Goal: Task Accomplishment & Management: Complete application form

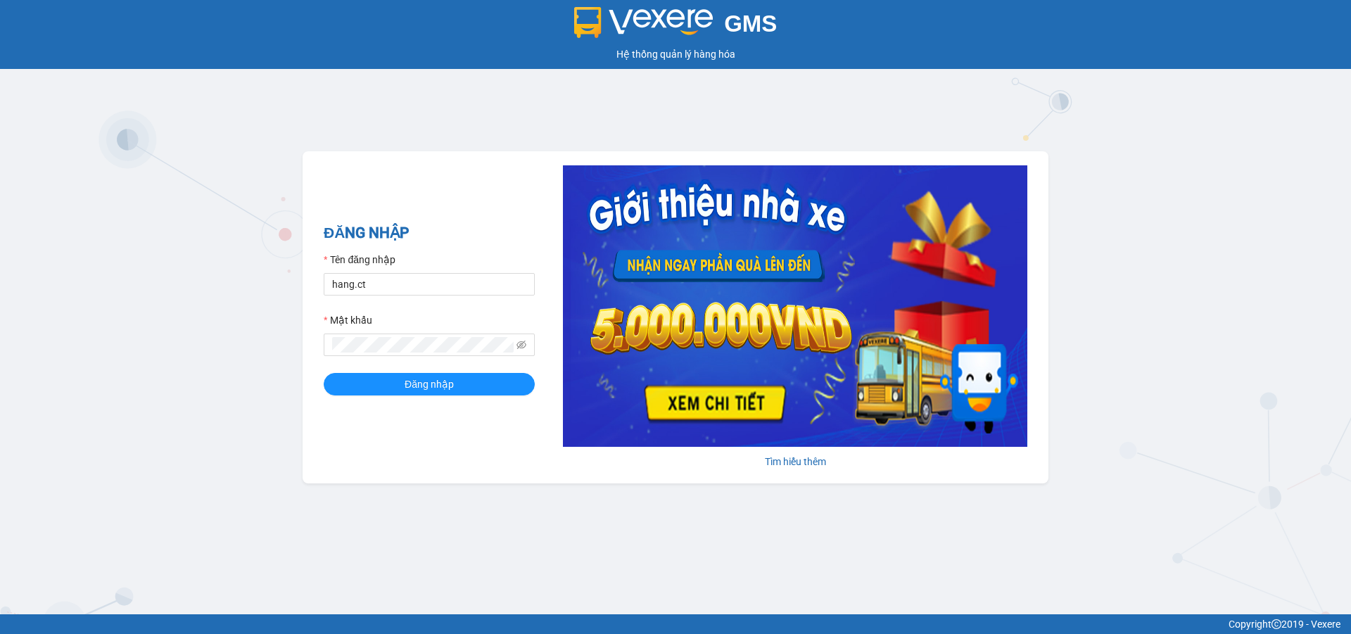
click at [400, 267] on div "Tên đăng nhập" at bounding box center [429, 262] width 211 height 21
click at [398, 284] on input "hang.ct" at bounding box center [429, 284] width 211 height 23
type input "nguyenhoa.ct"
click at [521, 346] on icon "eye-invisible" at bounding box center [522, 345] width 10 height 8
click at [275, 350] on div "GMS Hệ thống quản lý hàng hóa ĐĂNG NHẬP Tên đăng nhập nguyenhoa.ct Mật khẩu Đăn…" at bounding box center [675, 307] width 1351 height 614
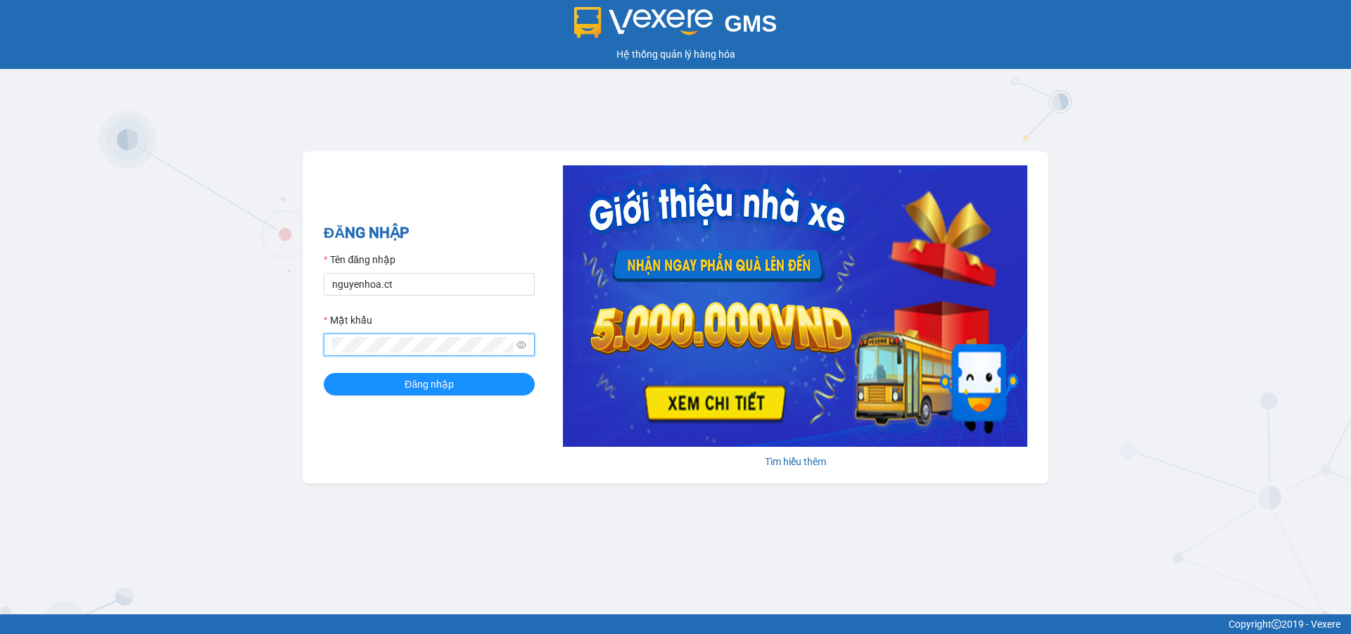
click at [324, 373] on button "Đăng nhập" at bounding box center [429, 384] width 211 height 23
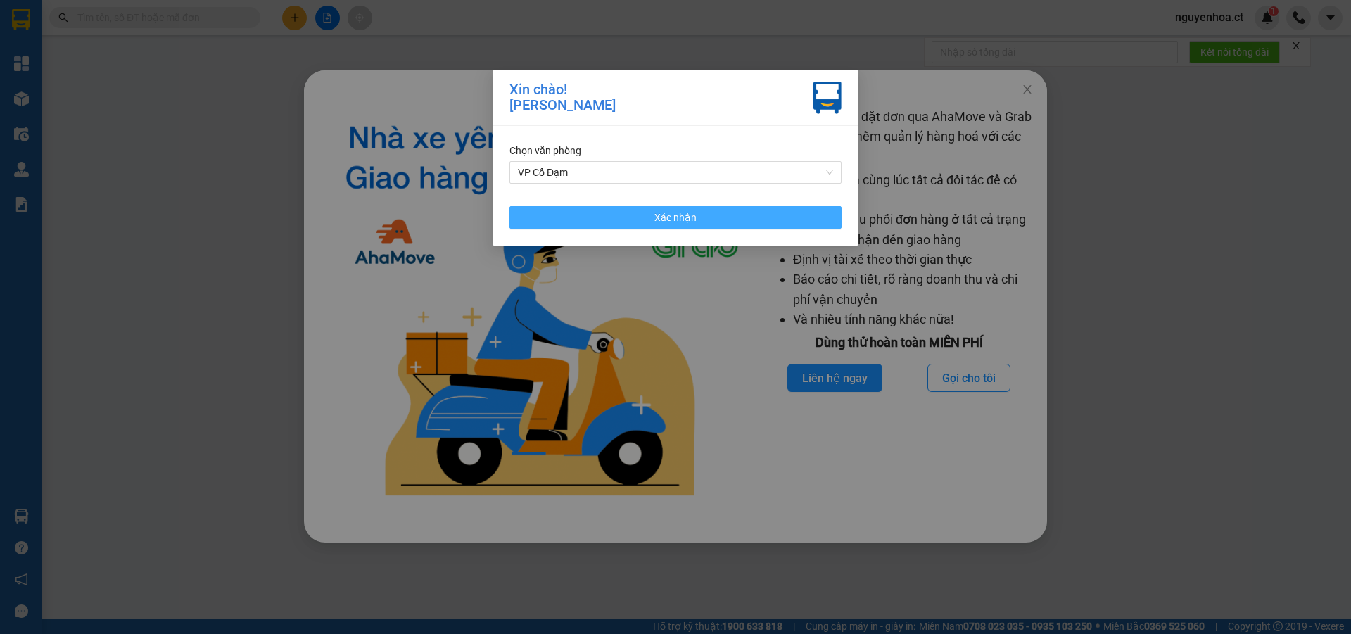
click at [802, 227] on button "Xác nhận" at bounding box center [676, 217] width 332 height 23
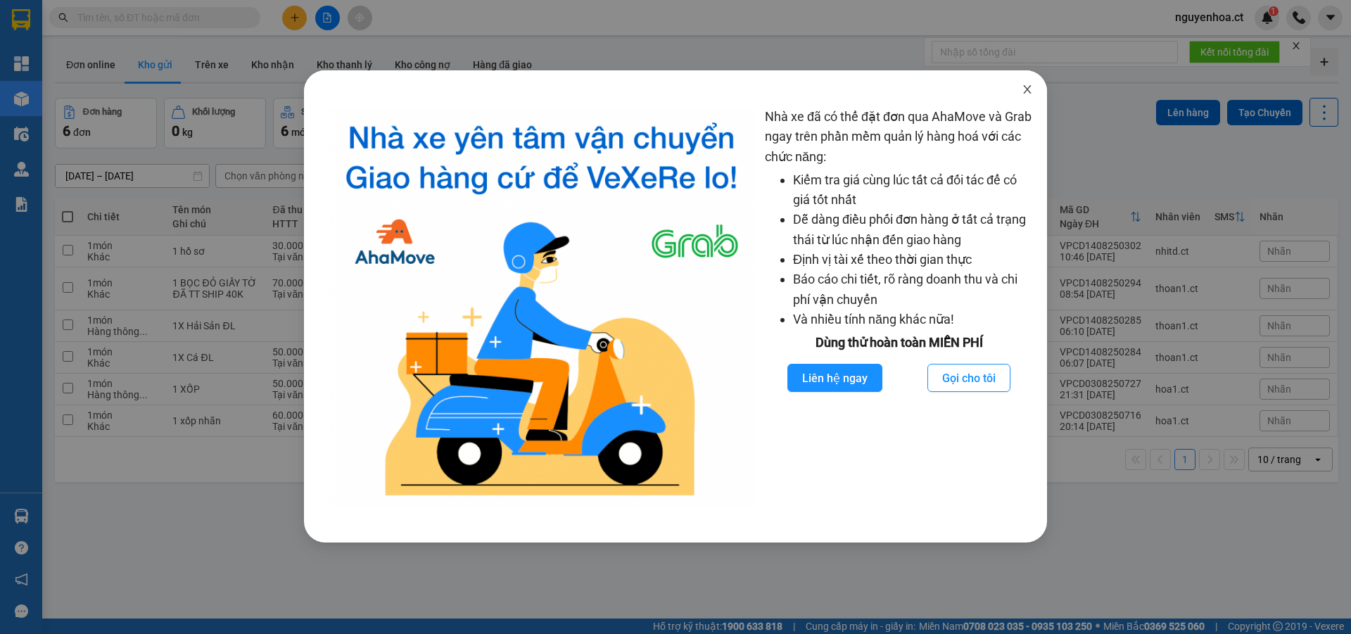
click at [1027, 89] on icon "close" at bounding box center [1027, 89] width 8 height 8
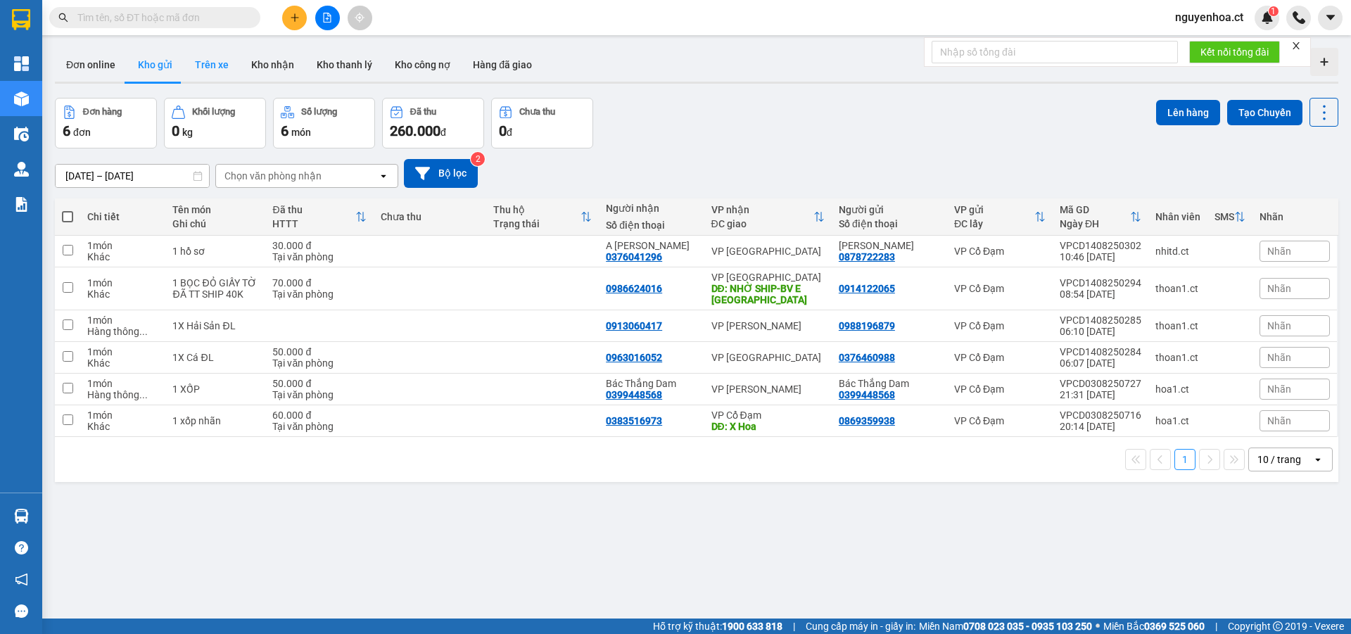
click at [201, 63] on button "Trên xe" at bounding box center [212, 65] width 56 height 34
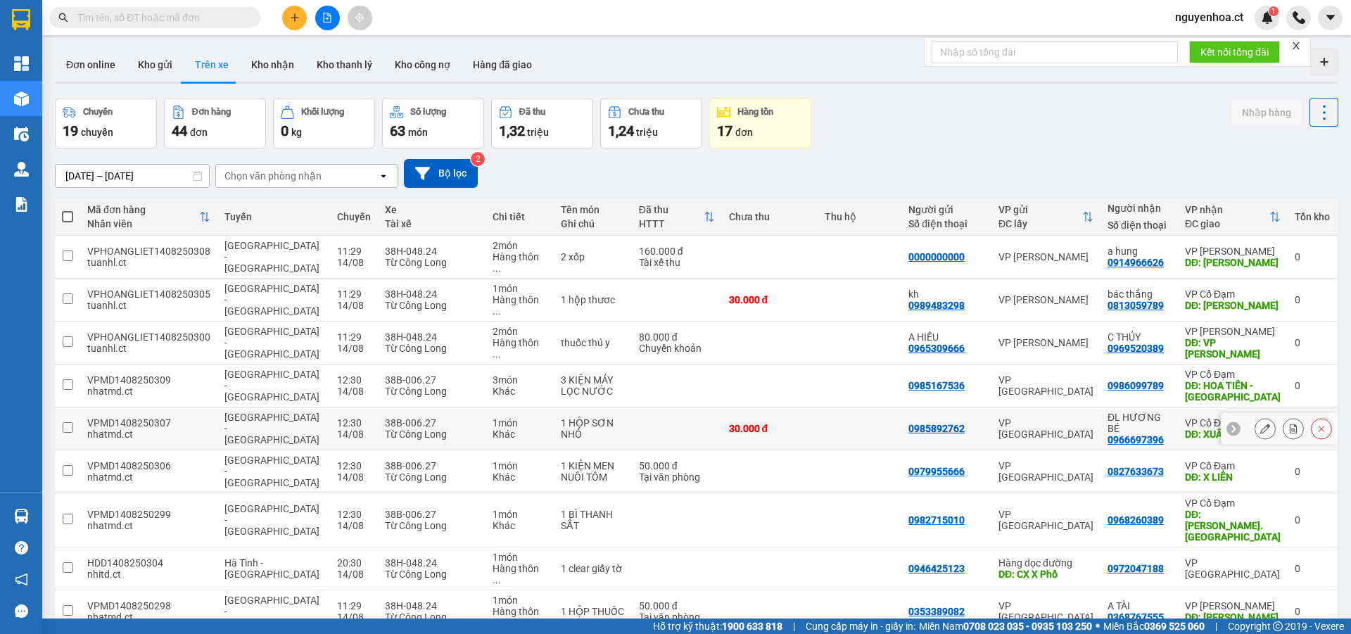
scroll to position [65, 0]
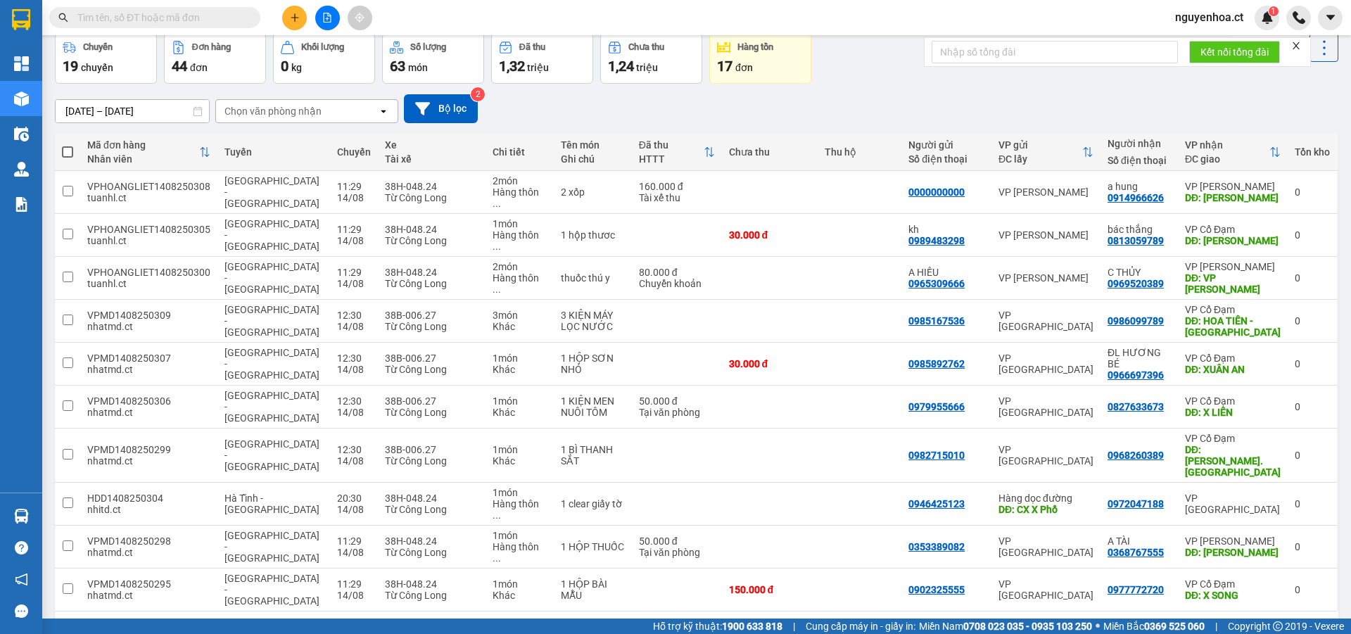
click at [1177, 609] on button "5" at bounding box center [1185, 634] width 21 height 21
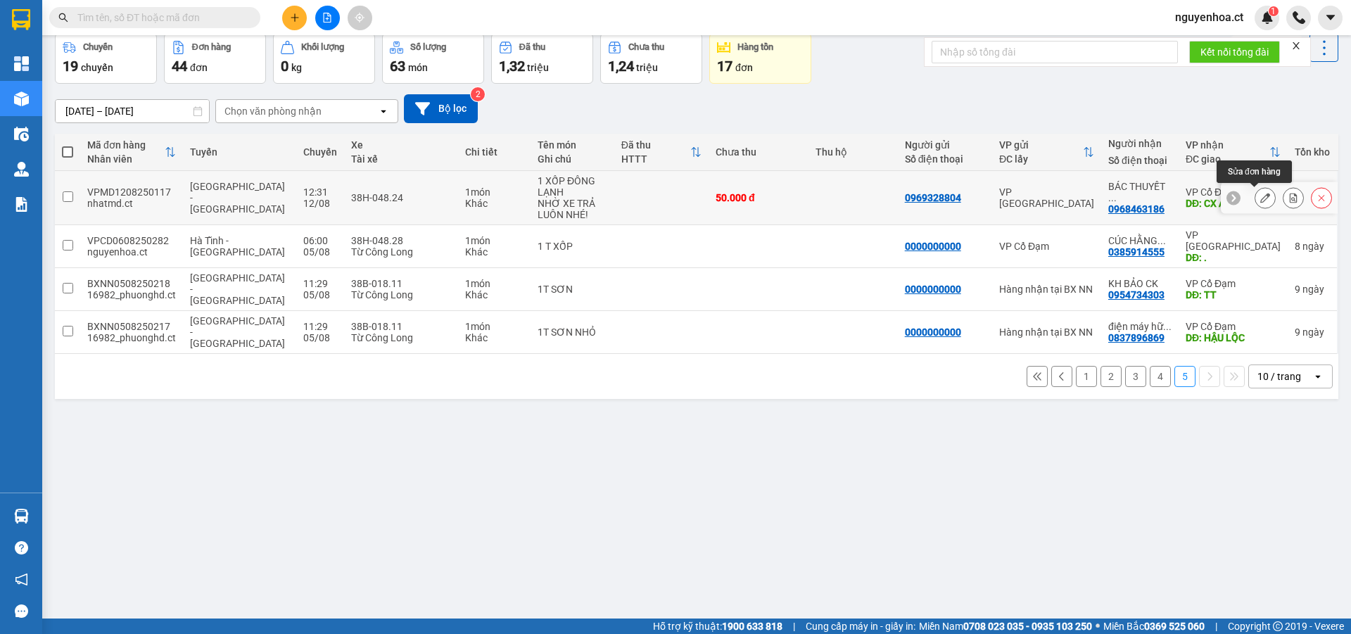
click at [1261, 197] on button at bounding box center [1266, 198] width 20 height 25
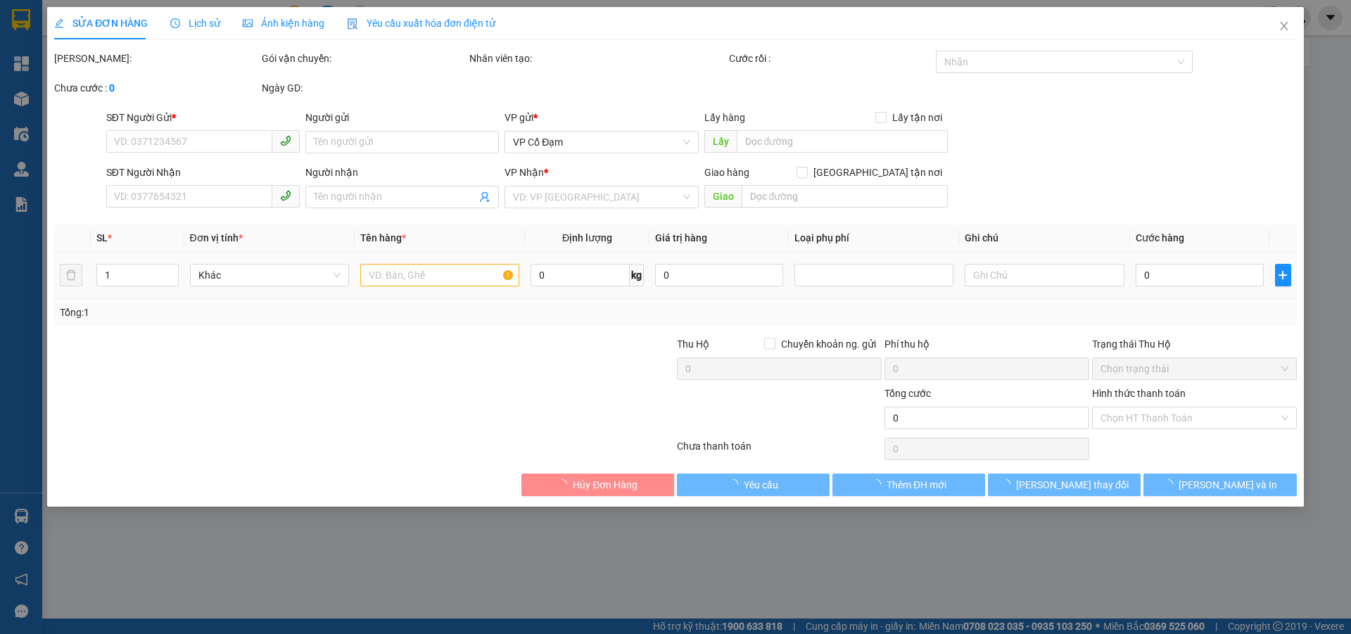
type input "0969328804"
type input "0968463186"
type input "BÁC THUYẾT x824 n12/8"
type input "CX AN LỘC"
type input "50.000"
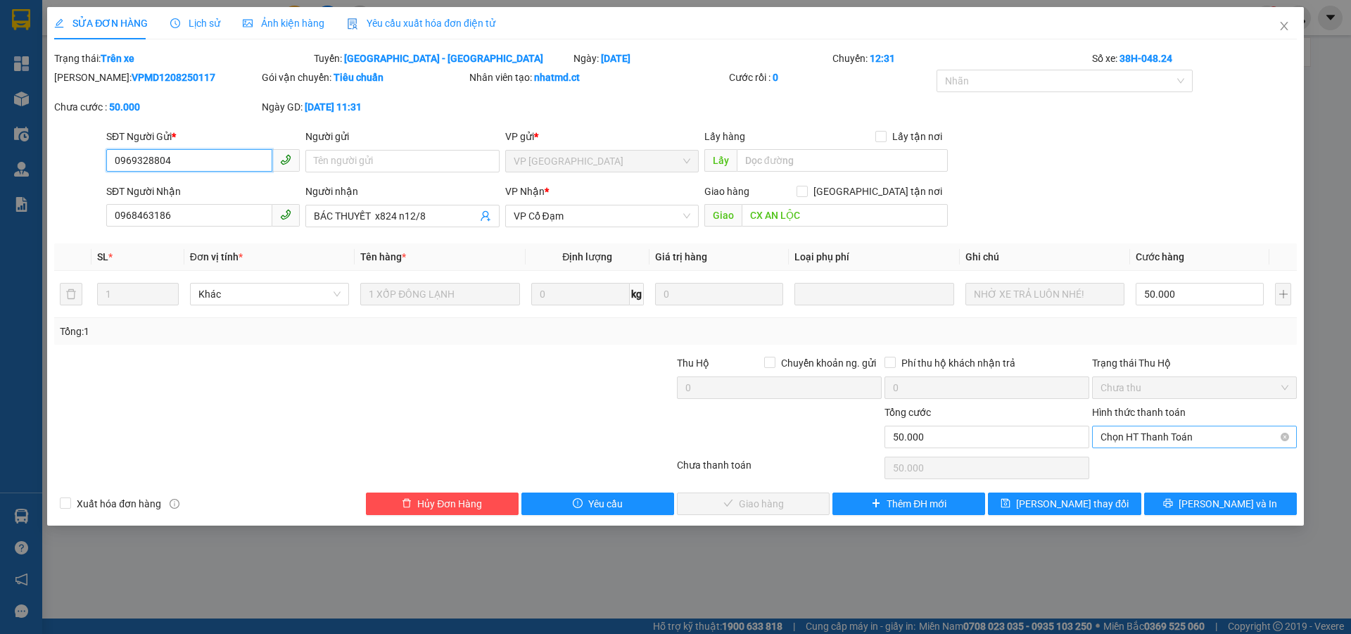
drag, startPoint x: 1164, startPoint y: 431, endPoint x: 1157, endPoint y: 443, distance: 14.5
click at [1163, 431] on span "Chọn HT Thanh Toán" at bounding box center [1195, 436] width 188 height 21
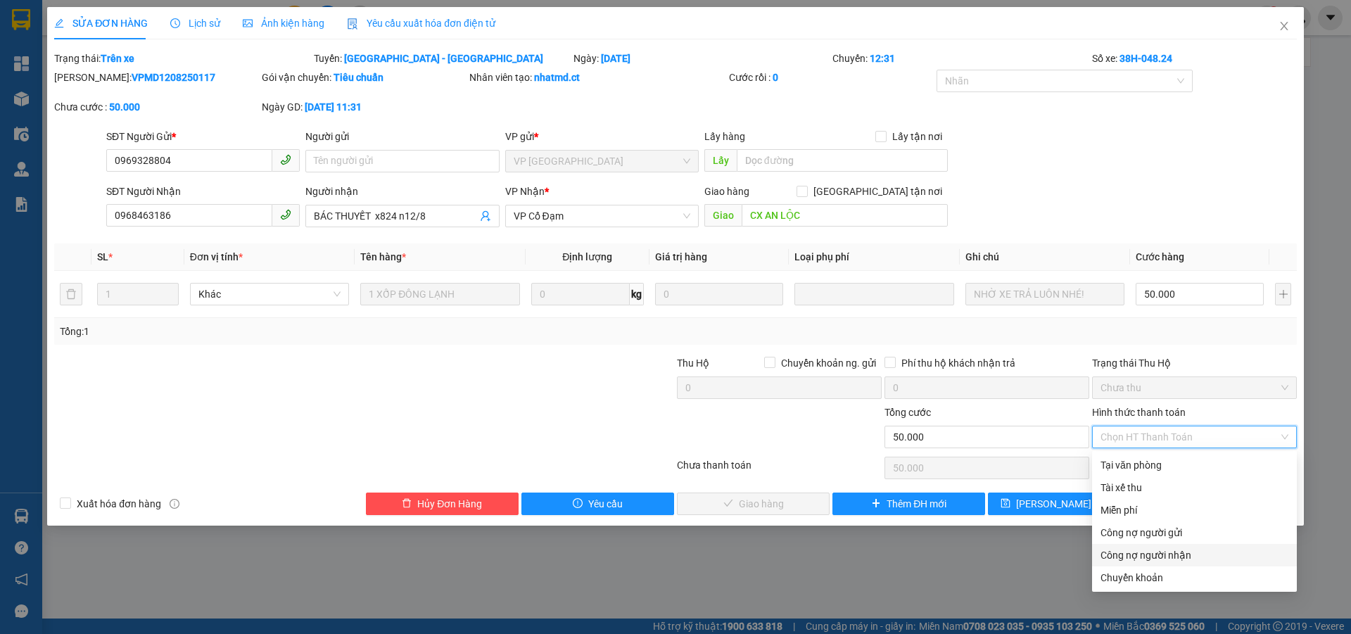
click at [1126, 574] on div "Chuyển khoản" at bounding box center [1195, 577] width 188 height 15
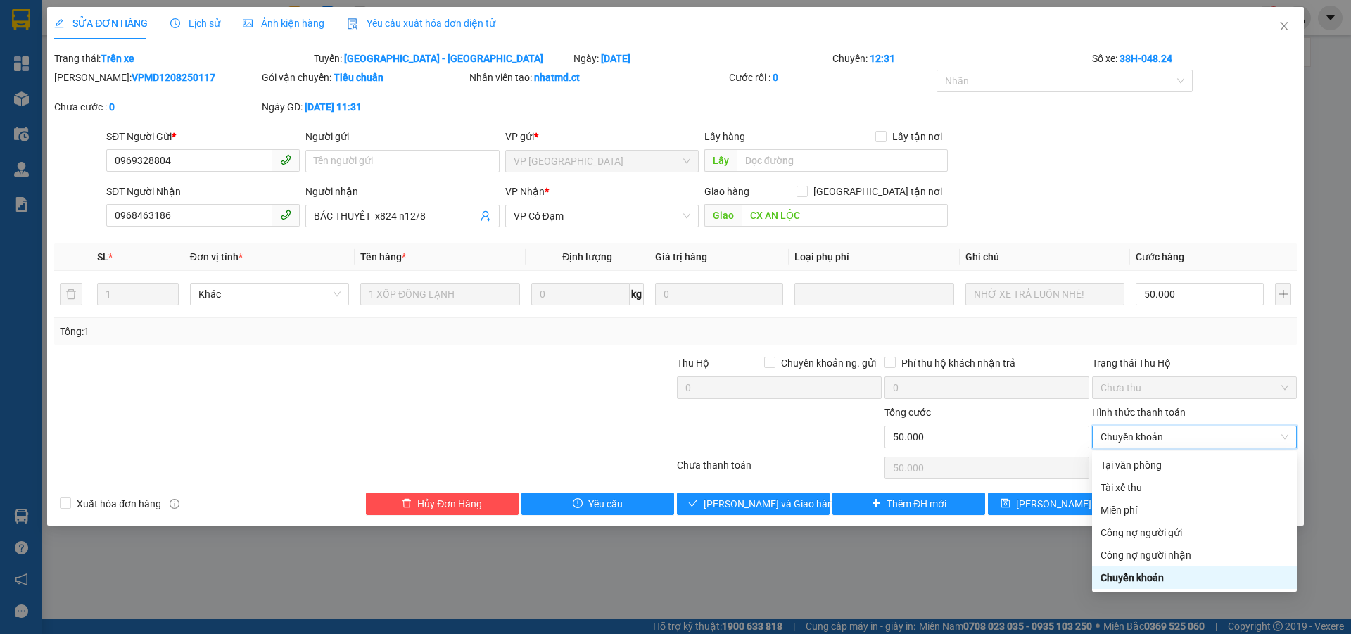
type input "0"
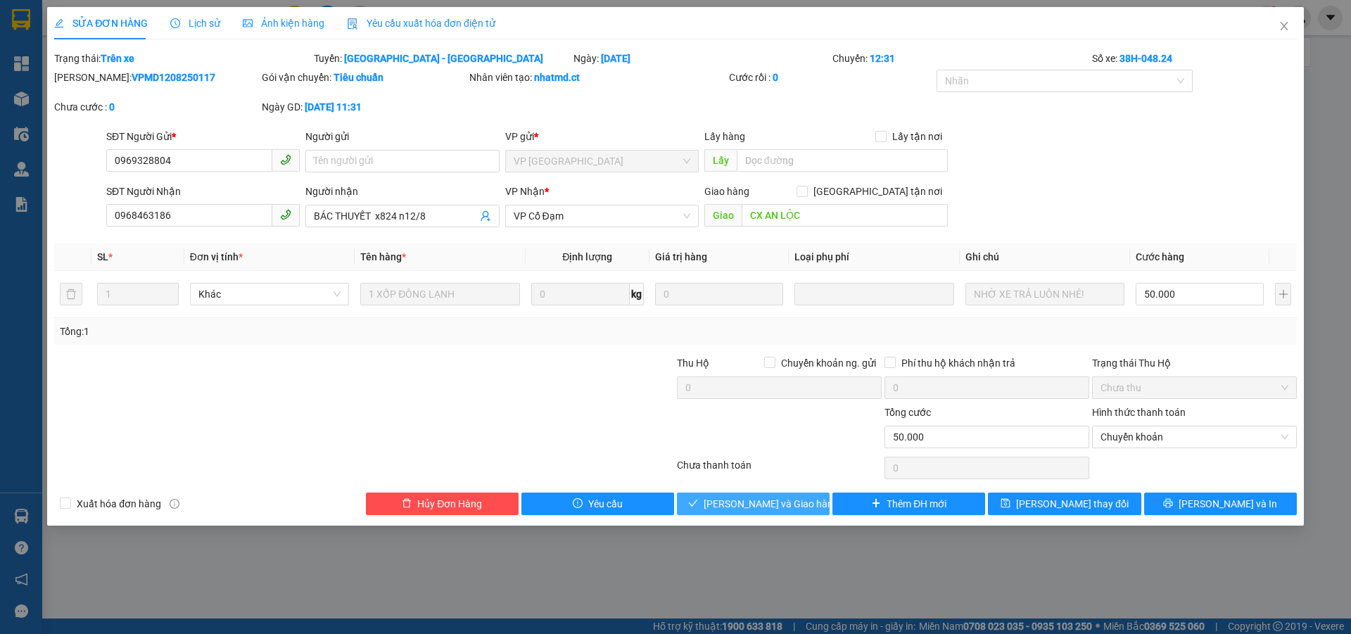
click at [745, 499] on span "Lưu và Giao hàng" at bounding box center [771, 503] width 135 height 15
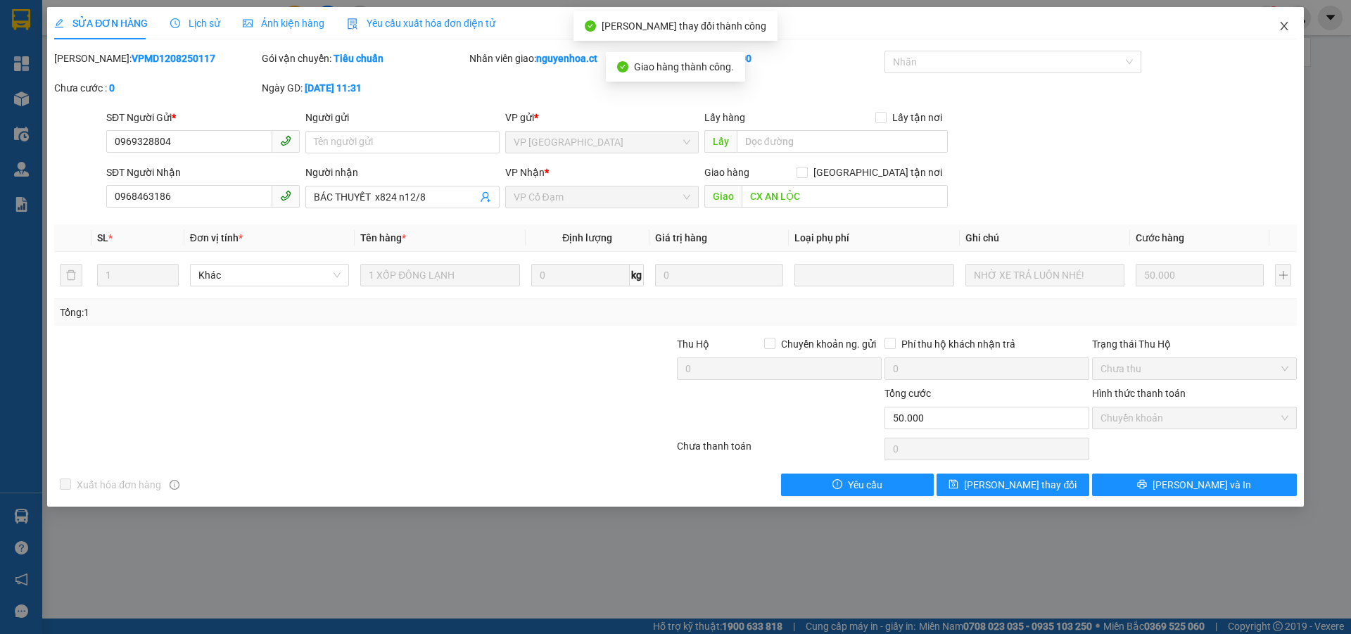
click at [1291, 25] on span "Close" at bounding box center [1284, 26] width 39 height 39
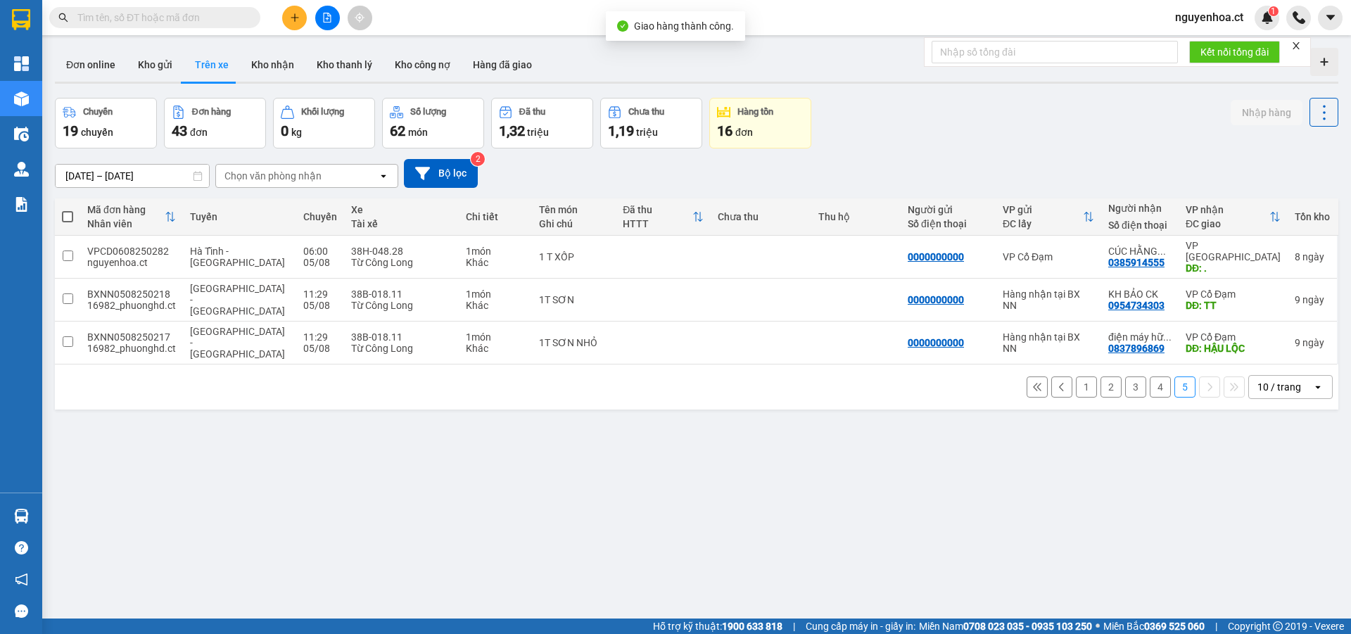
click at [1150, 377] on button "4" at bounding box center [1160, 387] width 21 height 21
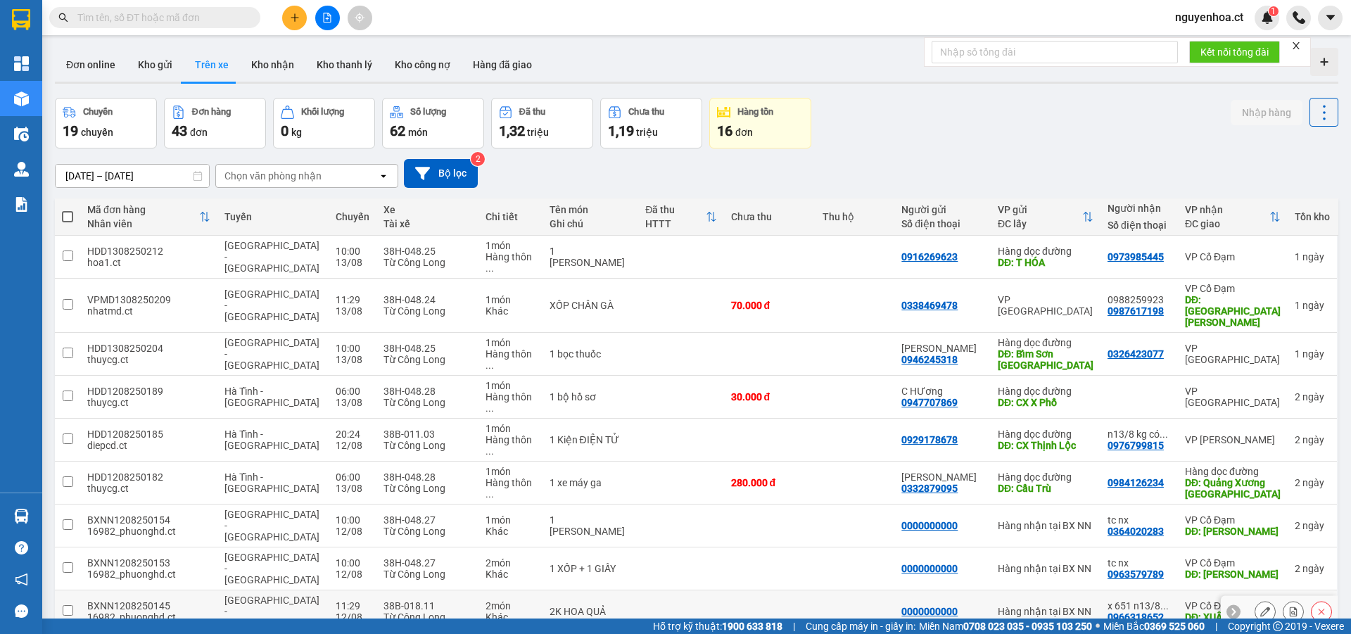
scroll to position [65, 0]
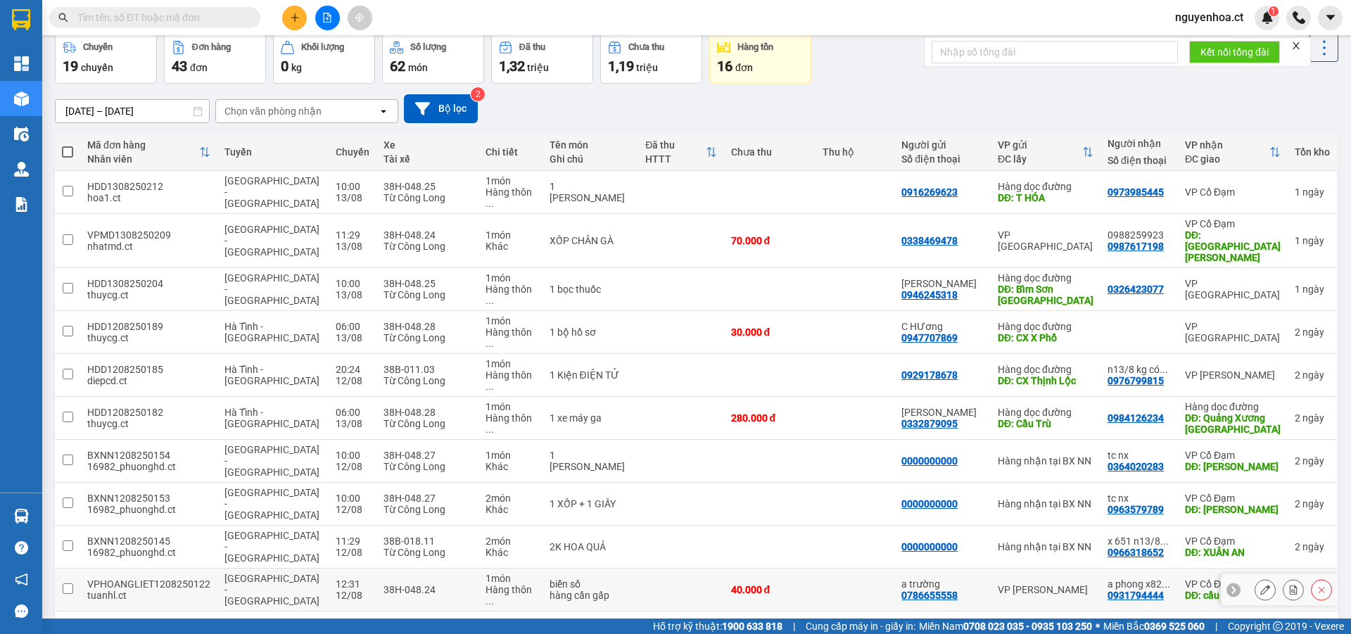
click at [1260, 585] on icon at bounding box center [1265, 590] width 10 height 10
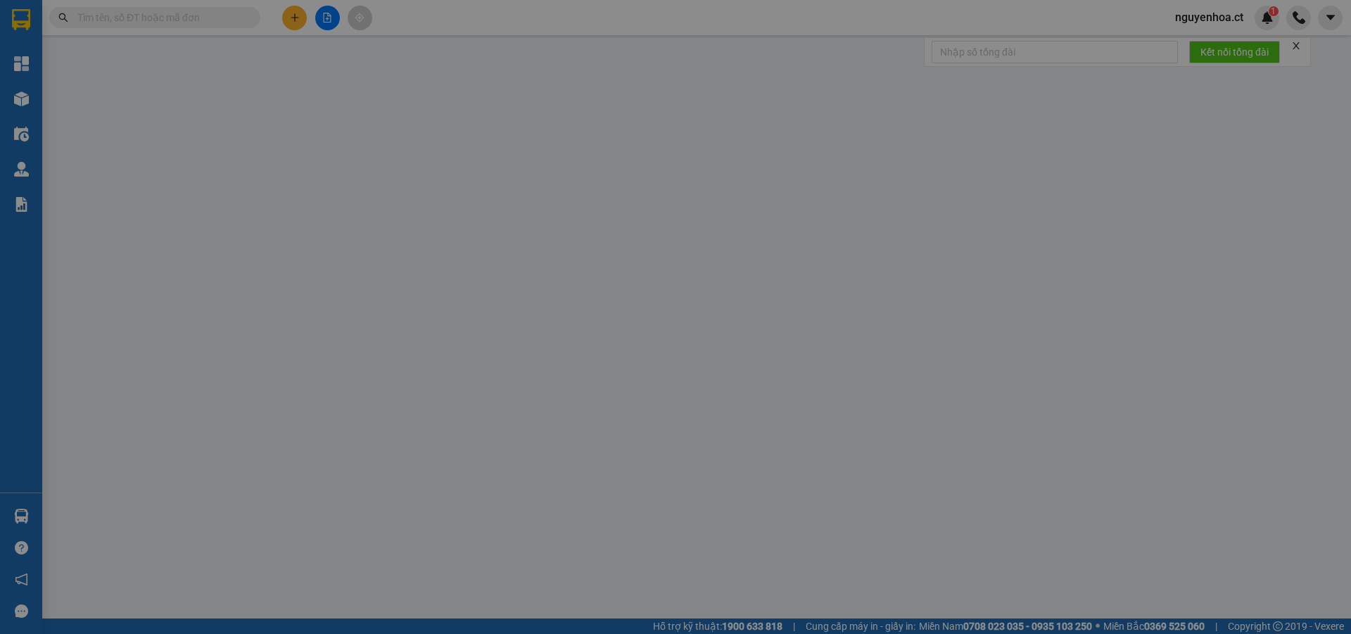
type input "0786655558"
type input "a trường"
type input "0931794444"
type input "a phong x824 n12/8"
type input "cầu trù"
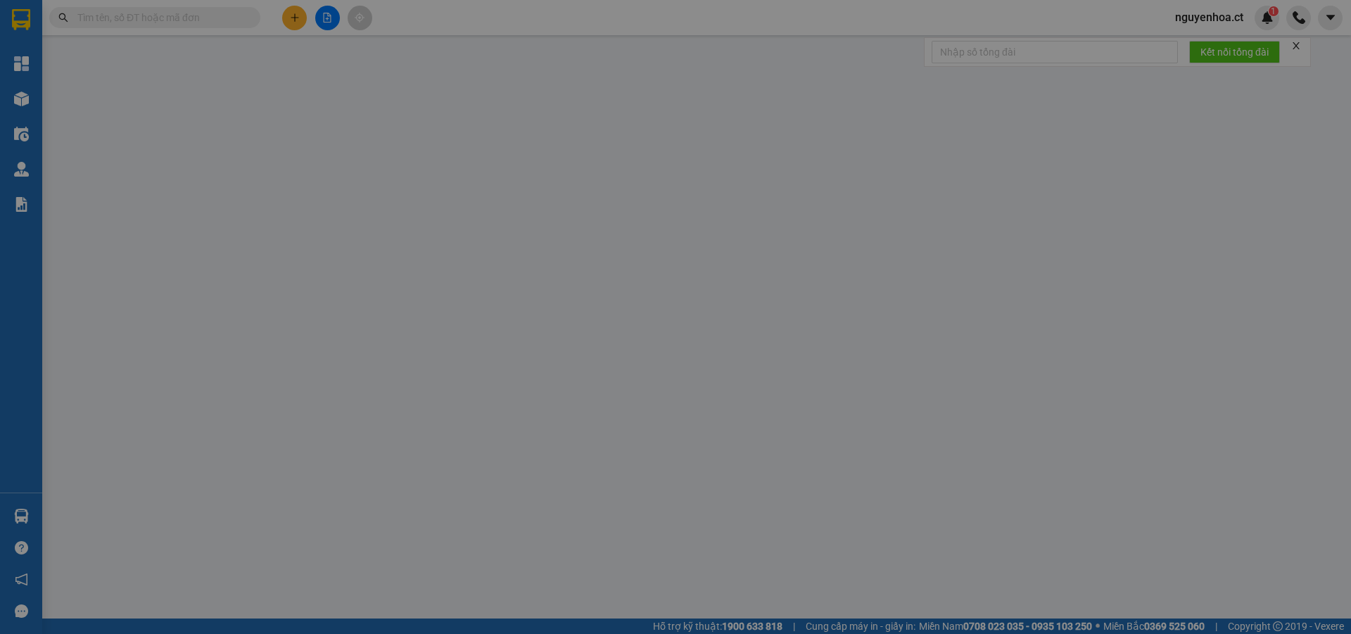
type input "40.000"
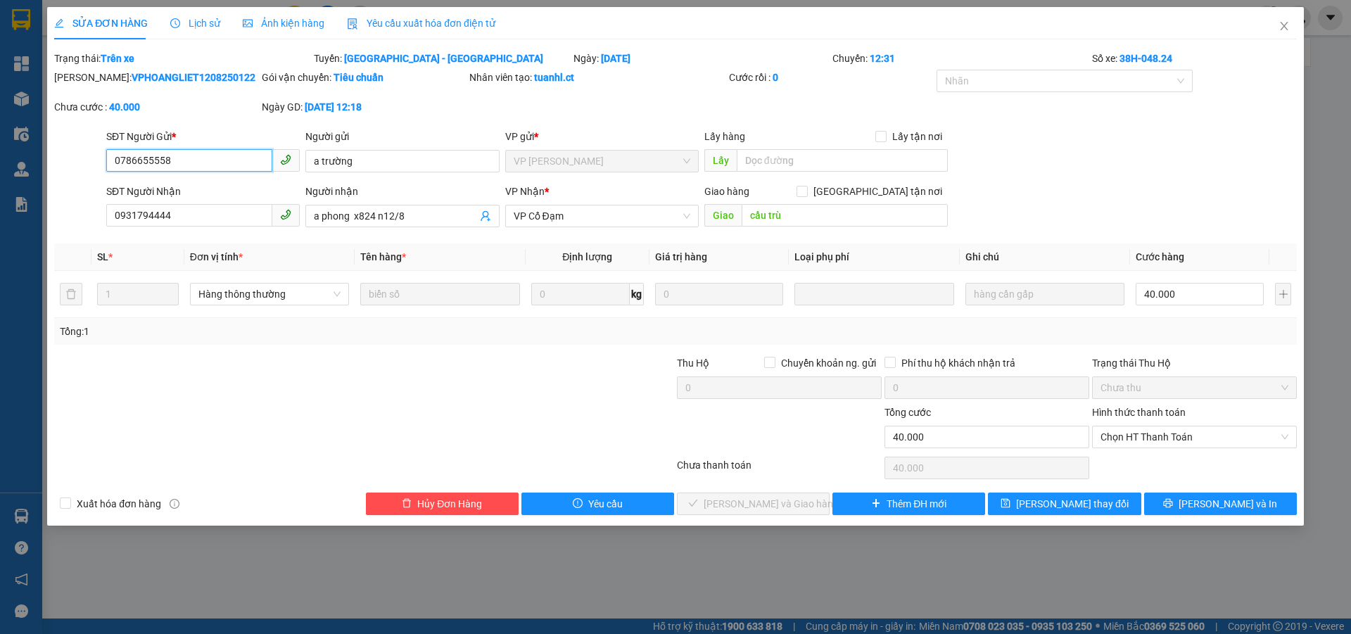
drag, startPoint x: 1150, startPoint y: 435, endPoint x: 1146, endPoint y: 450, distance: 15.9
click at [1151, 434] on span "Chọn HT Thanh Toán" at bounding box center [1195, 436] width 188 height 21
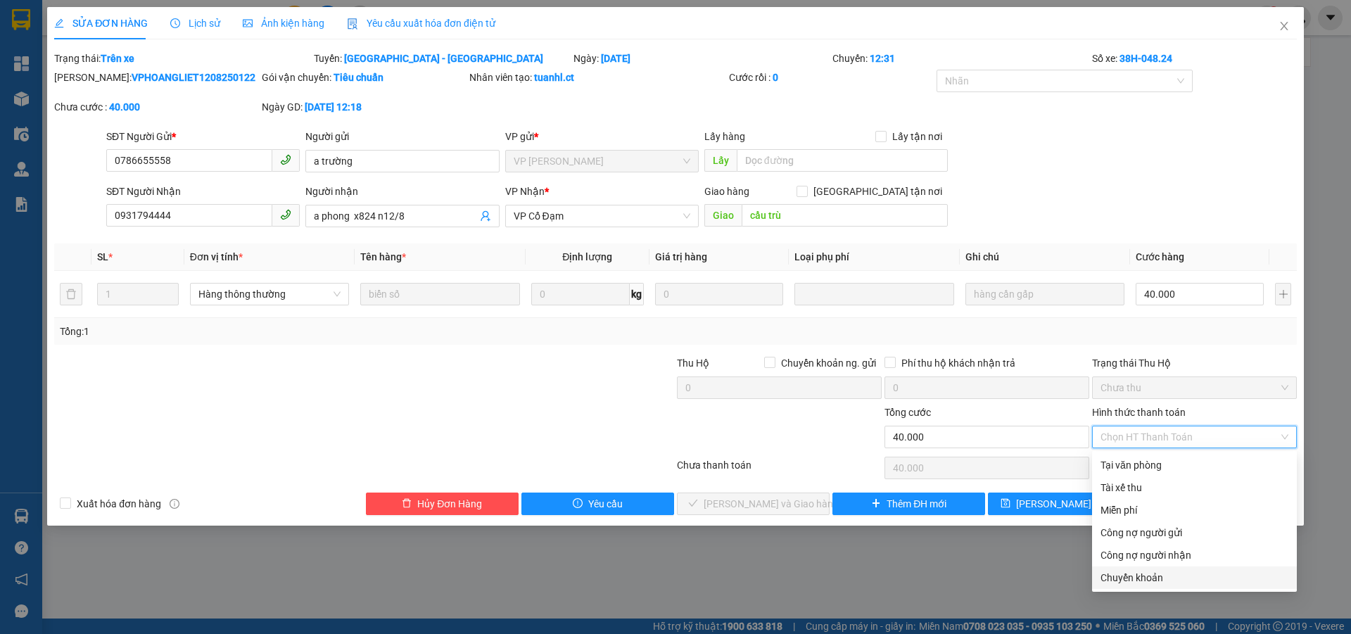
click at [1121, 578] on div "Chuyển khoản" at bounding box center [1195, 577] width 188 height 15
type input "0"
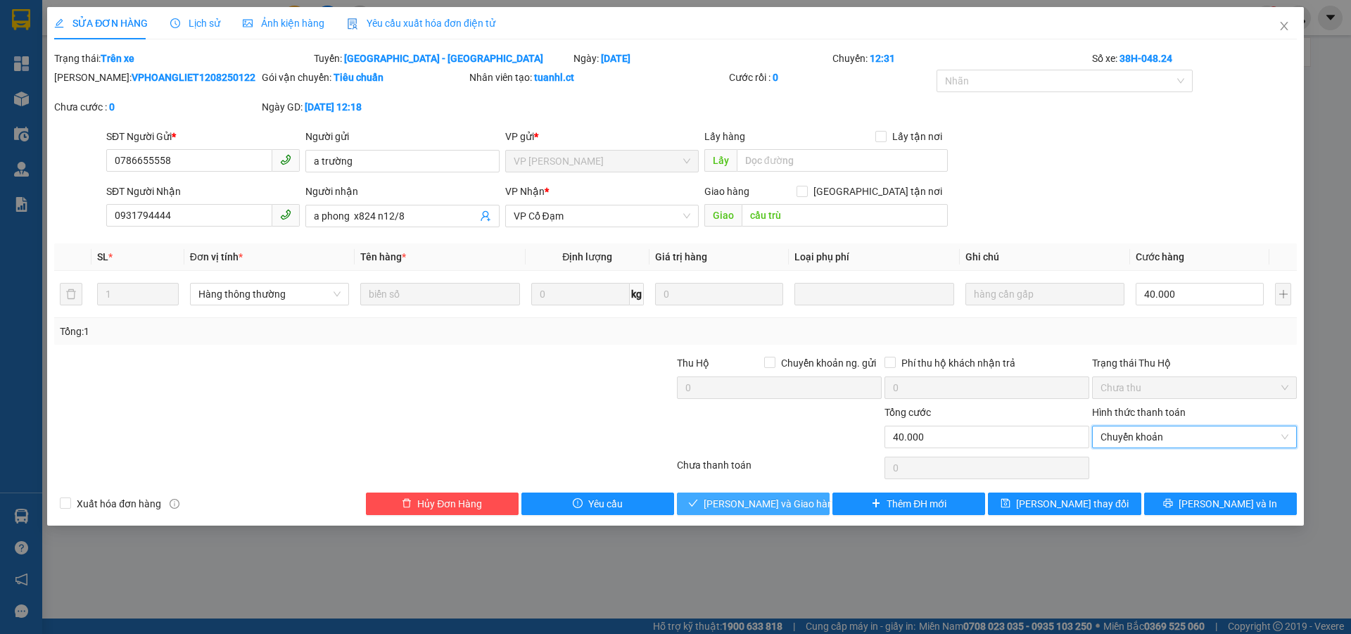
click at [793, 504] on span "Lưu và Giao hàng" at bounding box center [771, 503] width 135 height 15
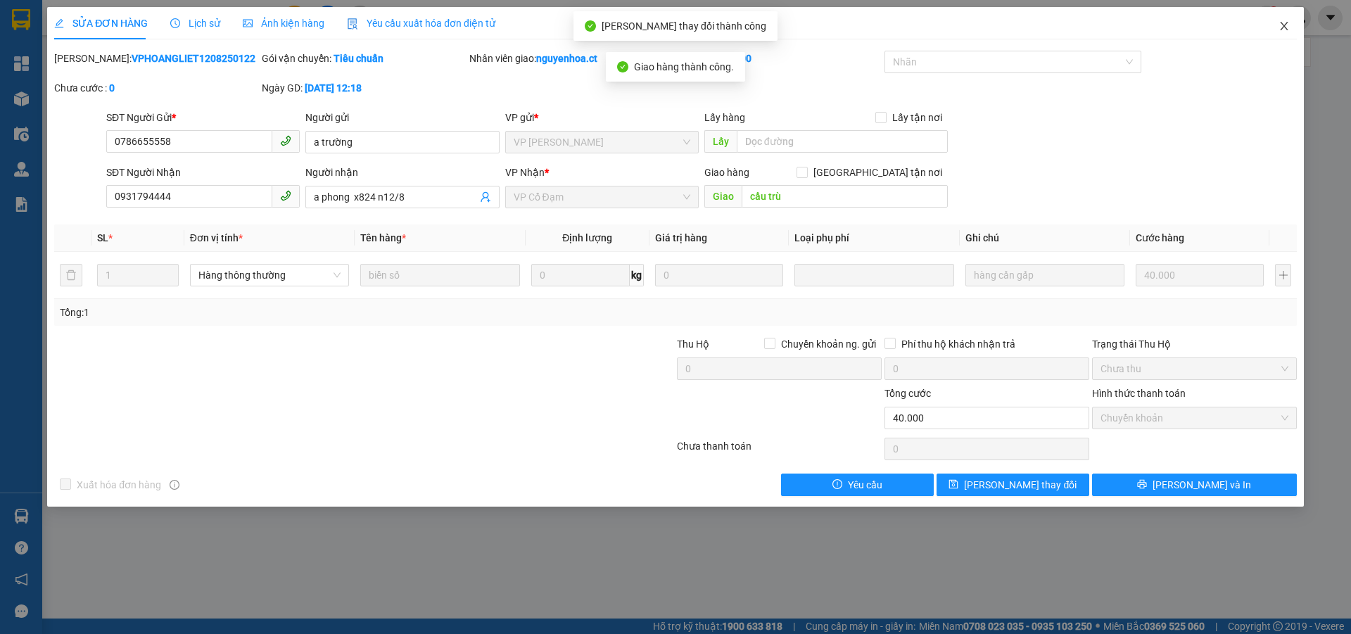
click at [1286, 29] on icon "close" at bounding box center [1284, 26] width 8 height 8
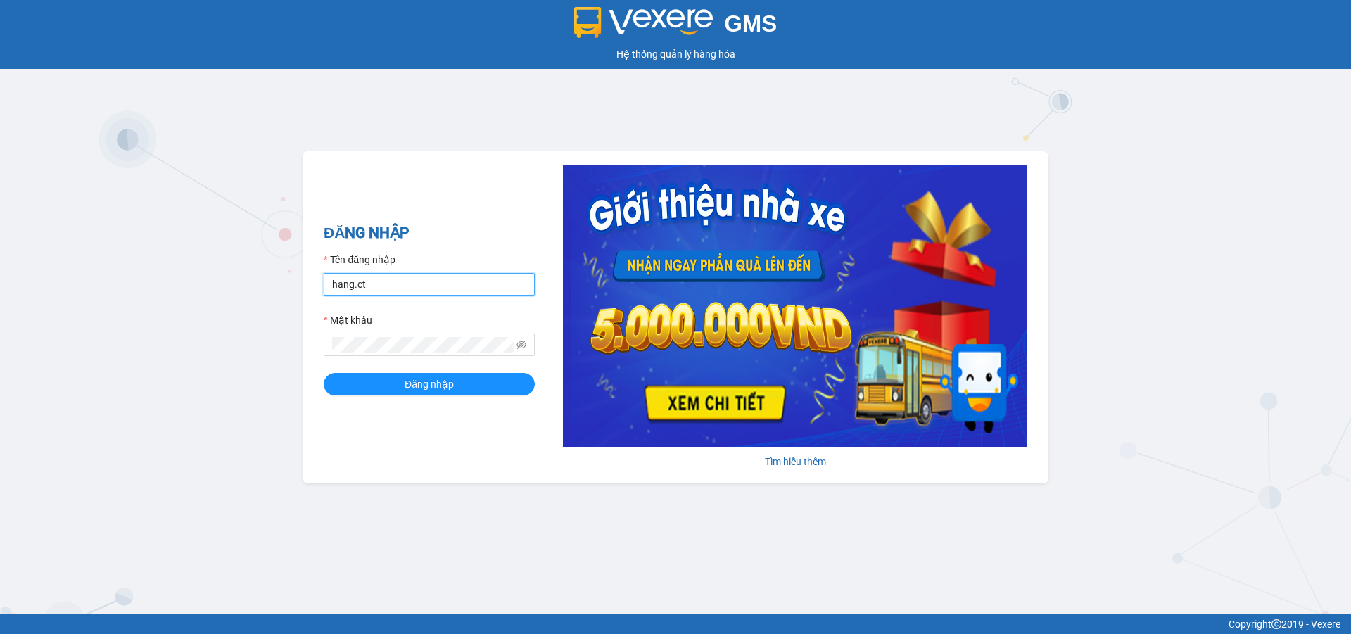
click at [434, 278] on input "hang.ct" at bounding box center [429, 284] width 211 height 23
type input "nguyenhoa.ct"
click at [521, 344] on icon "eye-invisible" at bounding box center [522, 345] width 10 height 10
click at [261, 348] on div "GMS Hệ thống quản lý hàng hóa ĐĂNG NHẬP Tên đăng nhập nguyenhoa.ct Mật khẩu Đăn…" at bounding box center [675, 307] width 1351 height 614
click at [324, 373] on button "Đăng nhập" at bounding box center [429, 384] width 211 height 23
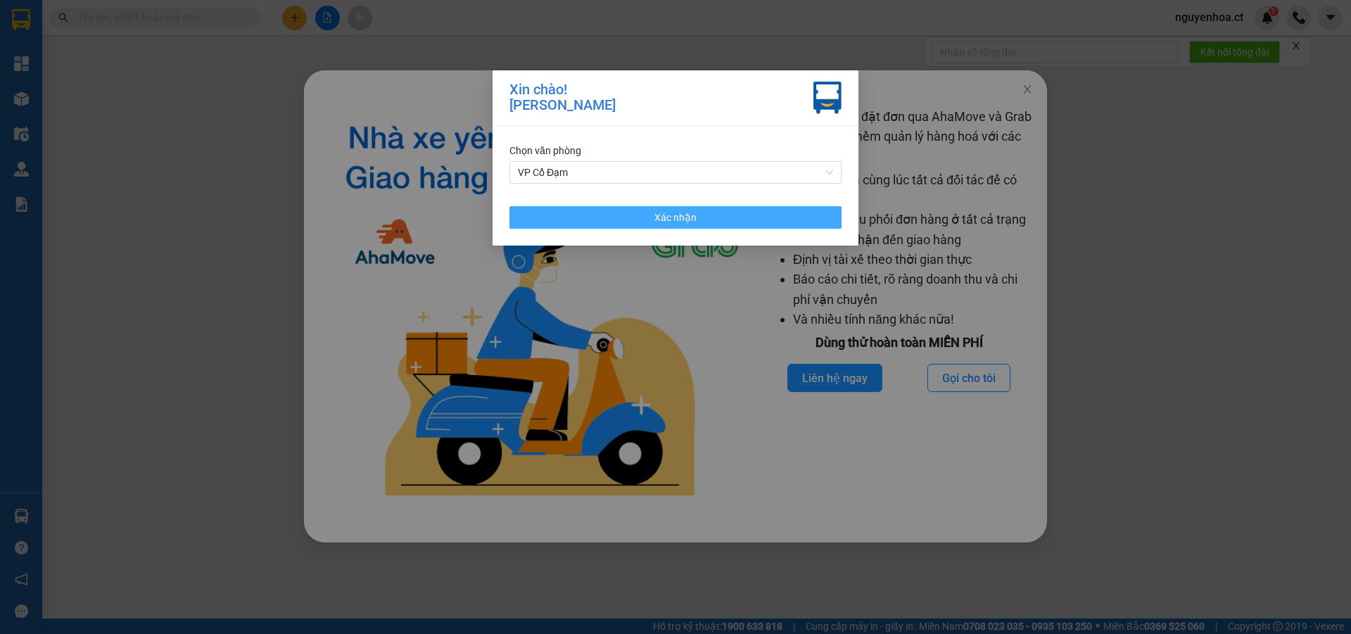
drag, startPoint x: 795, startPoint y: 215, endPoint x: 800, endPoint y: 196, distance: 19.6
click at [795, 215] on button "Xác nhận" at bounding box center [676, 217] width 332 height 23
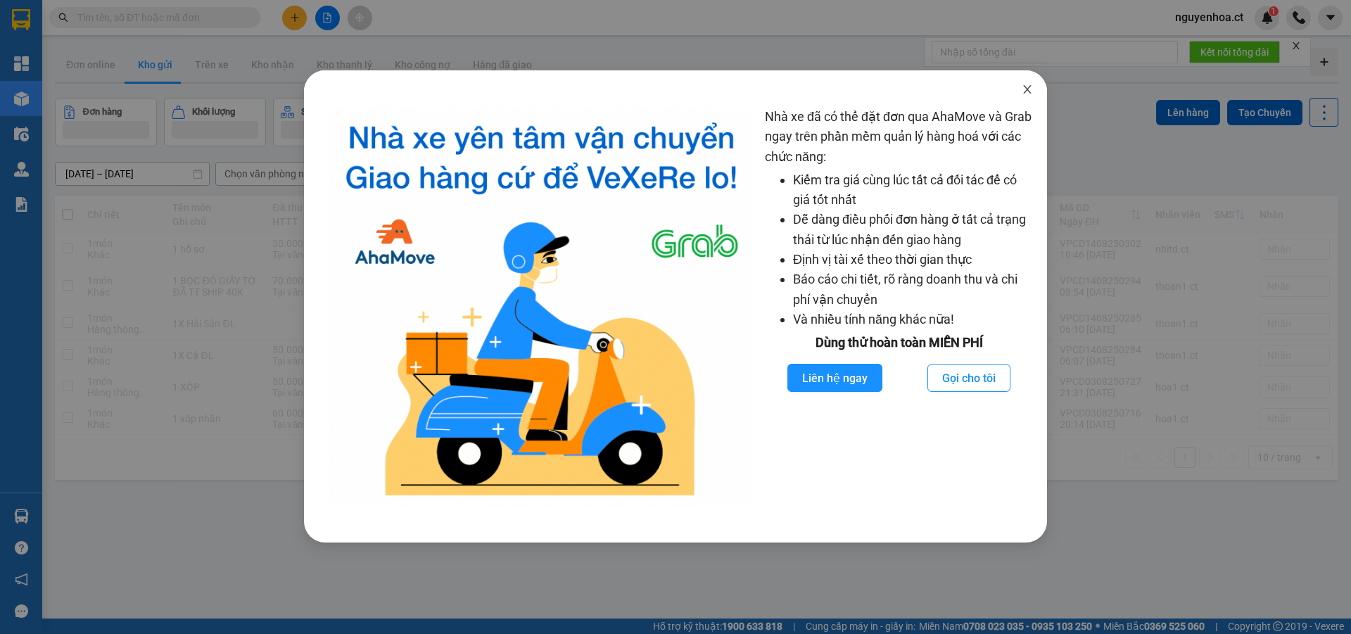
click at [1027, 95] on icon "close" at bounding box center [1027, 89] width 11 height 11
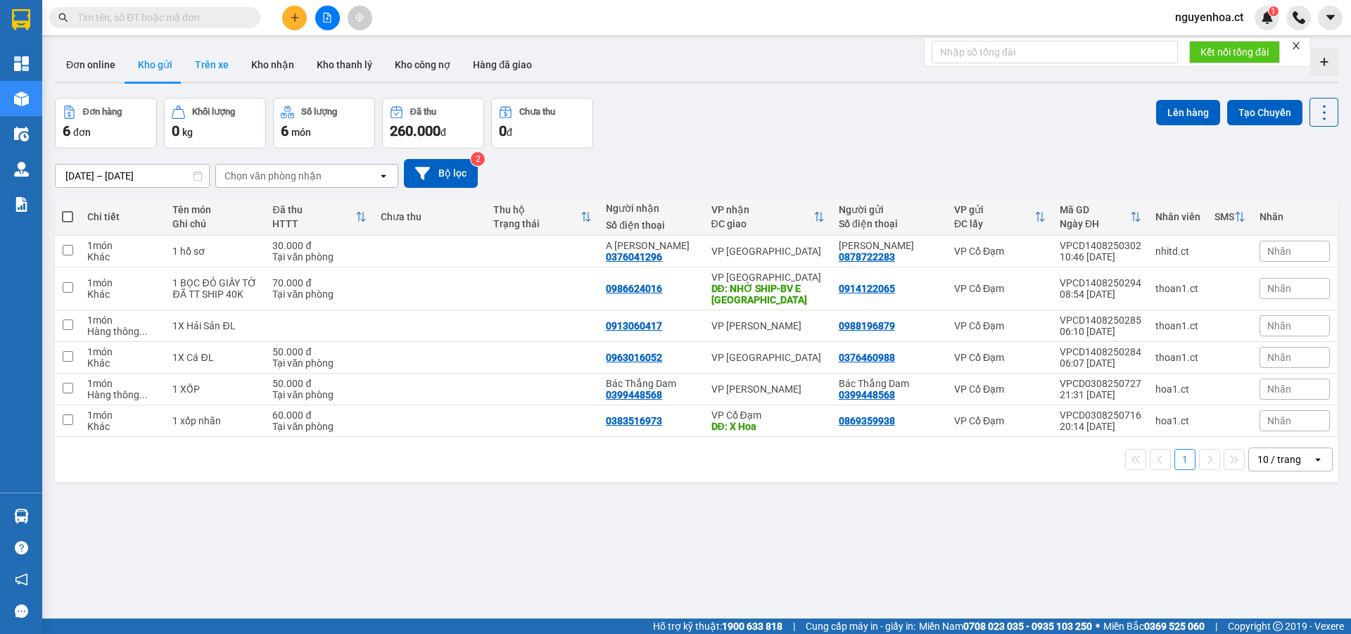
click at [208, 73] on button "Trên xe" at bounding box center [212, 65] width 56 height 34
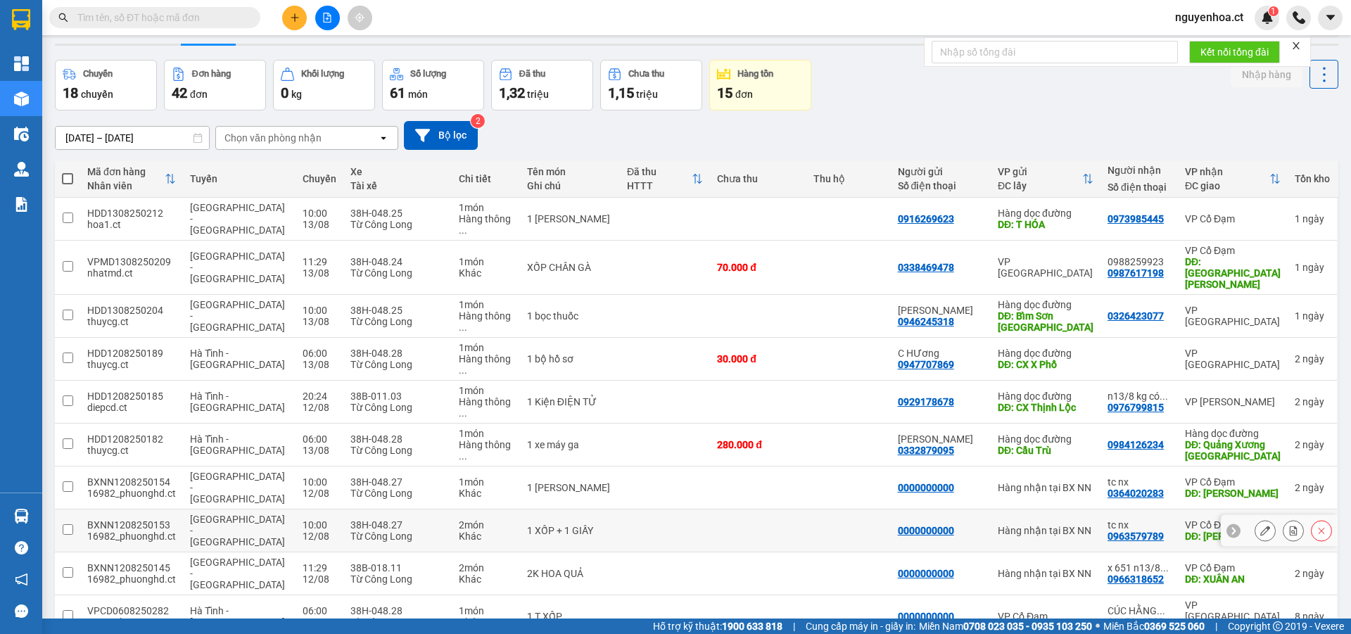
scroll to position [65, 0]
